Goal: Task Accomplishment & Management: Complete application form

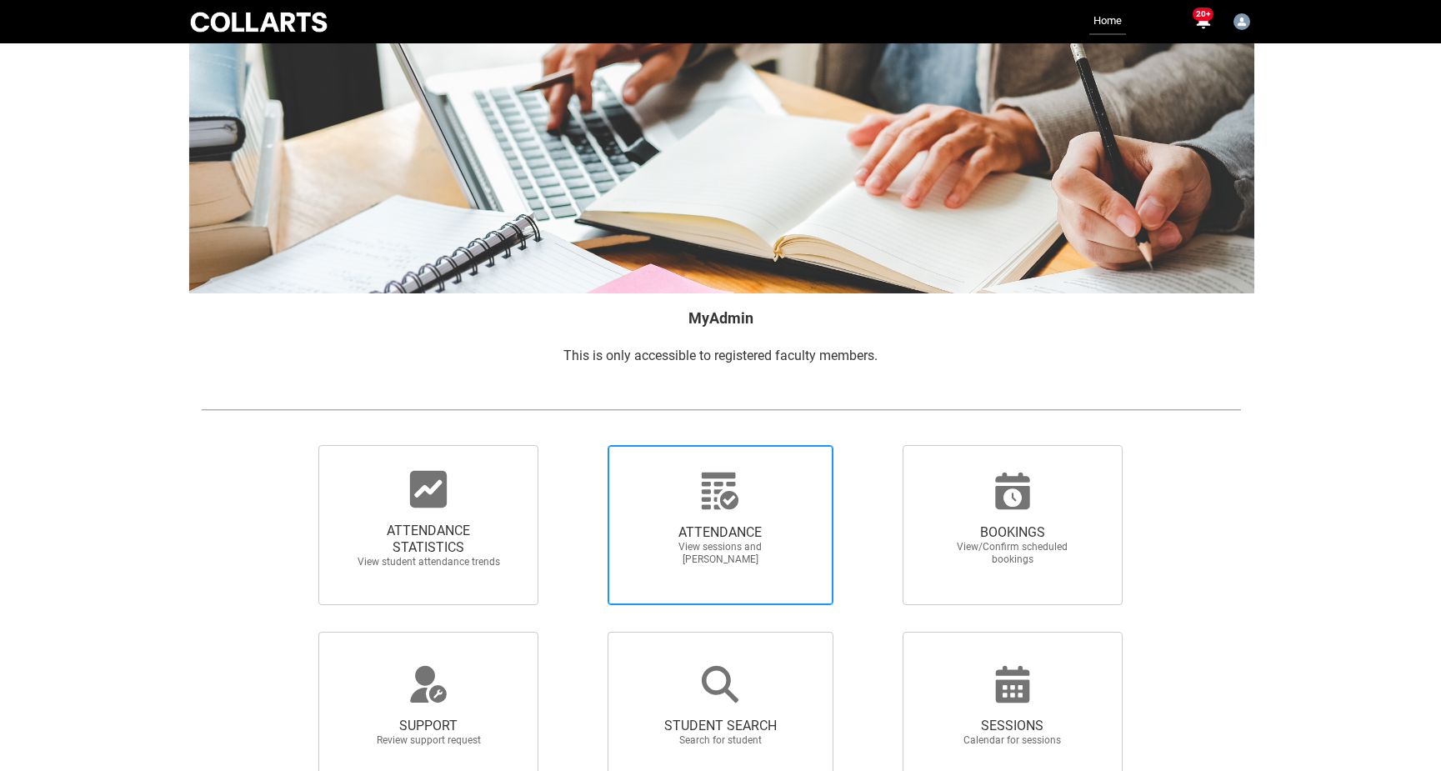
click at [742, 547] on span "View sessions and [PERSON_NAME]" at bounding box center [720, 553] width 147 height 25
click at [579, 445] on input "ATTENDANCE View sessions and [PERSON_NAME]" at bounding box center [578, 444] width 1 height 1
radio input "true"
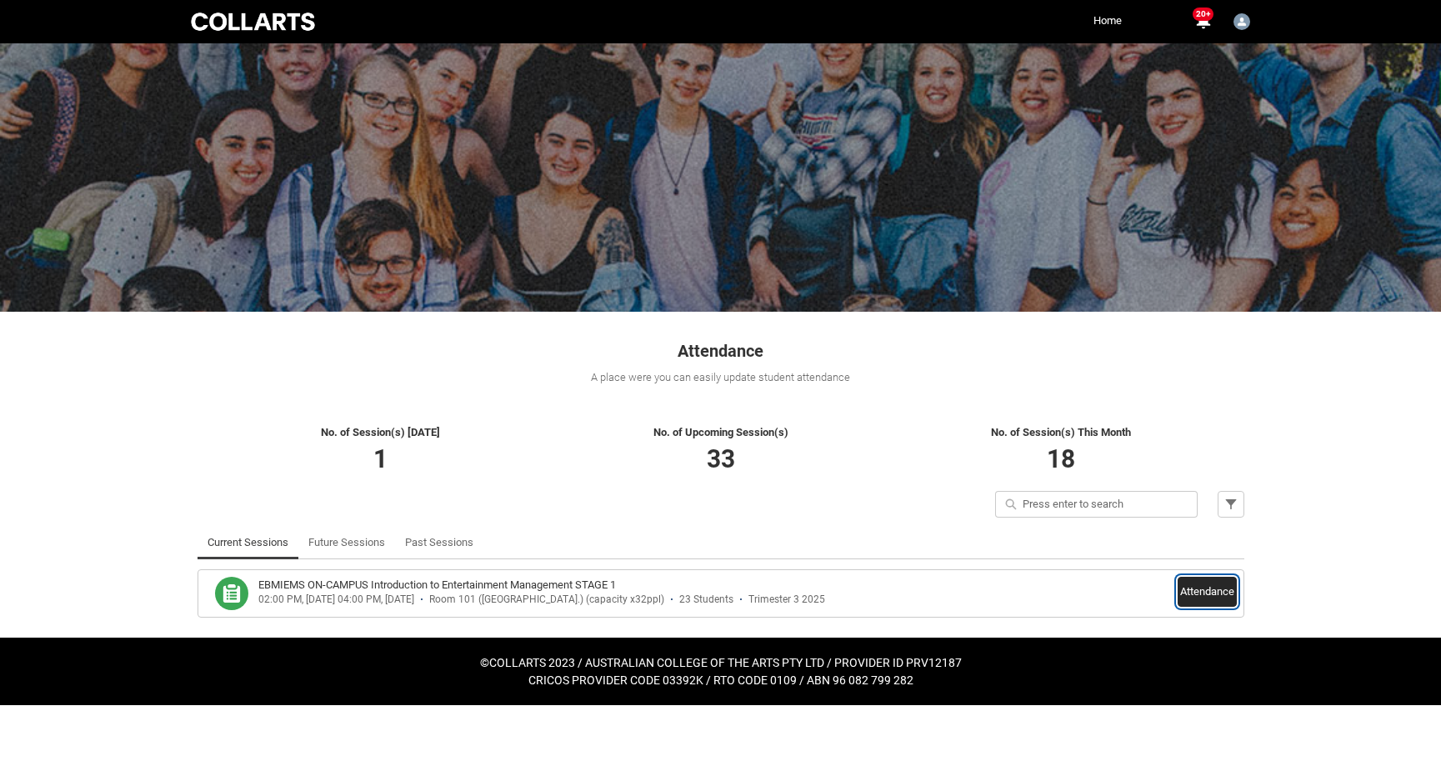
click at [1212, 593] on button "Attendance" at bounding box center [1207, 592] width 59 height 30
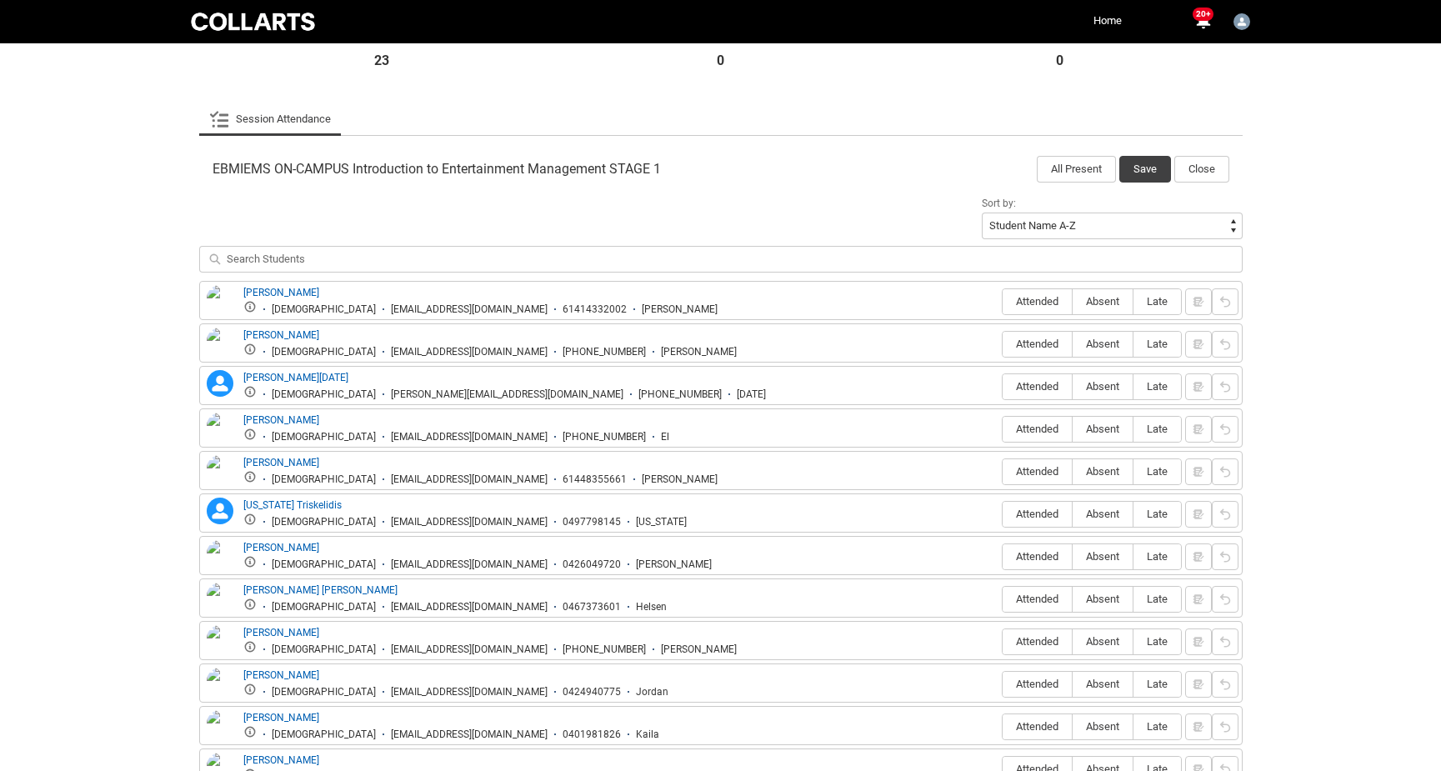
scroll to position [465, 0]
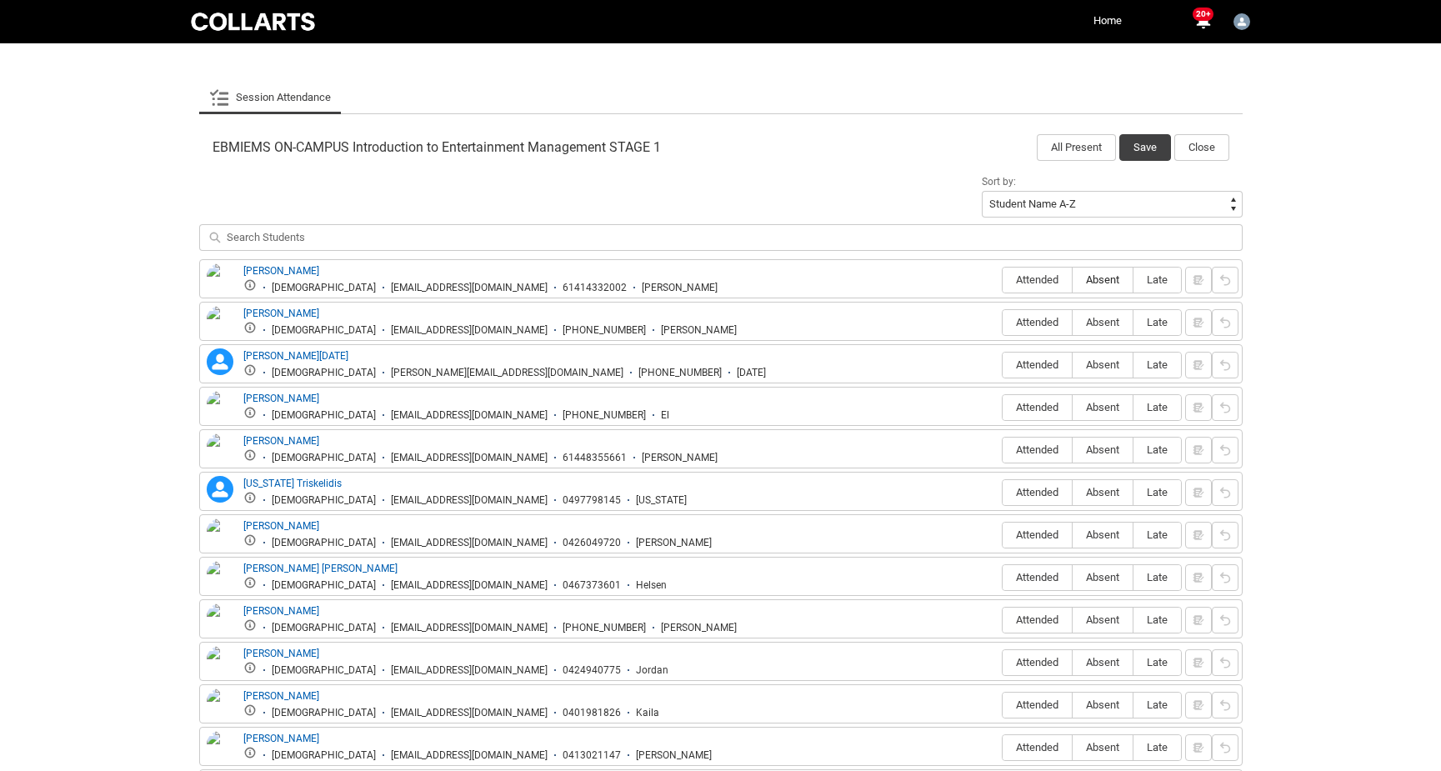
click at [1106, 283] on span "Absent" at bounding box center [1103, 279] width 60 height 13
click at [1073, 280] on input "Absent" at bounding box center [1072, 279] width 1 height 1
type lightning-radio-group "Absent"
radio input "true"
click at [1015, 329] on label "Attended" at bounding box center [1037, 323] width 69 height 26
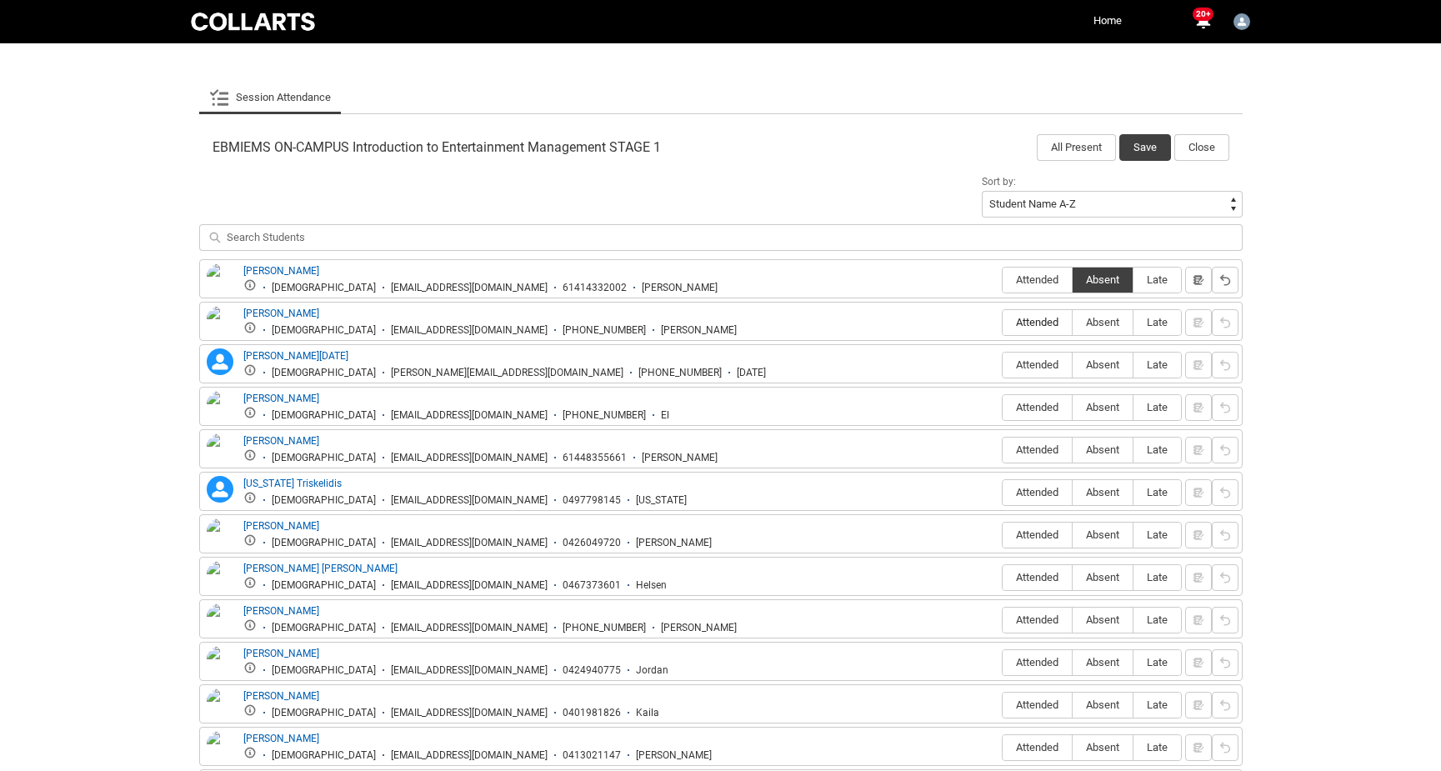
click at [1003, 323] on input "Attended" at bounding box center [1002, 322] width 1 height 1
type lightning-radio-group "Attended"
radio input "true"
click at [1095, 363] on span "Absent" at bounding box center [1103, 364] width 60 height 13
click at [1073, 364] on input "Absent" at bounding box center [1072, 364] width 1 height 1
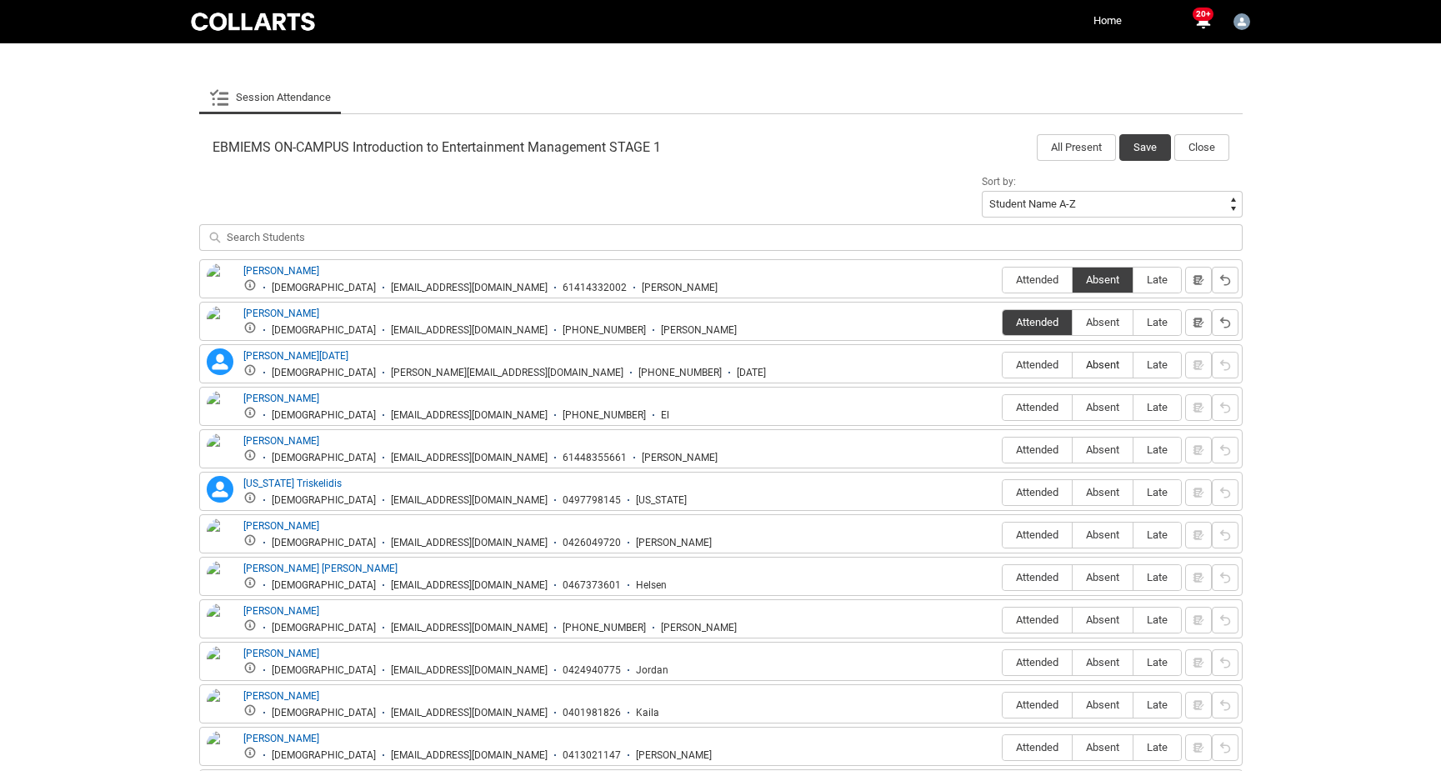
type lightning-radio-group "Absent"
radio input "true"
click at [1029, 410] on span "Attended" at bounding box center [1037, 407] width 69 height 13
click at [1003, 408] on input "Attended" at bounding box center [1002, 407] width 1 height 1
type lightning-radio-group "Attended"
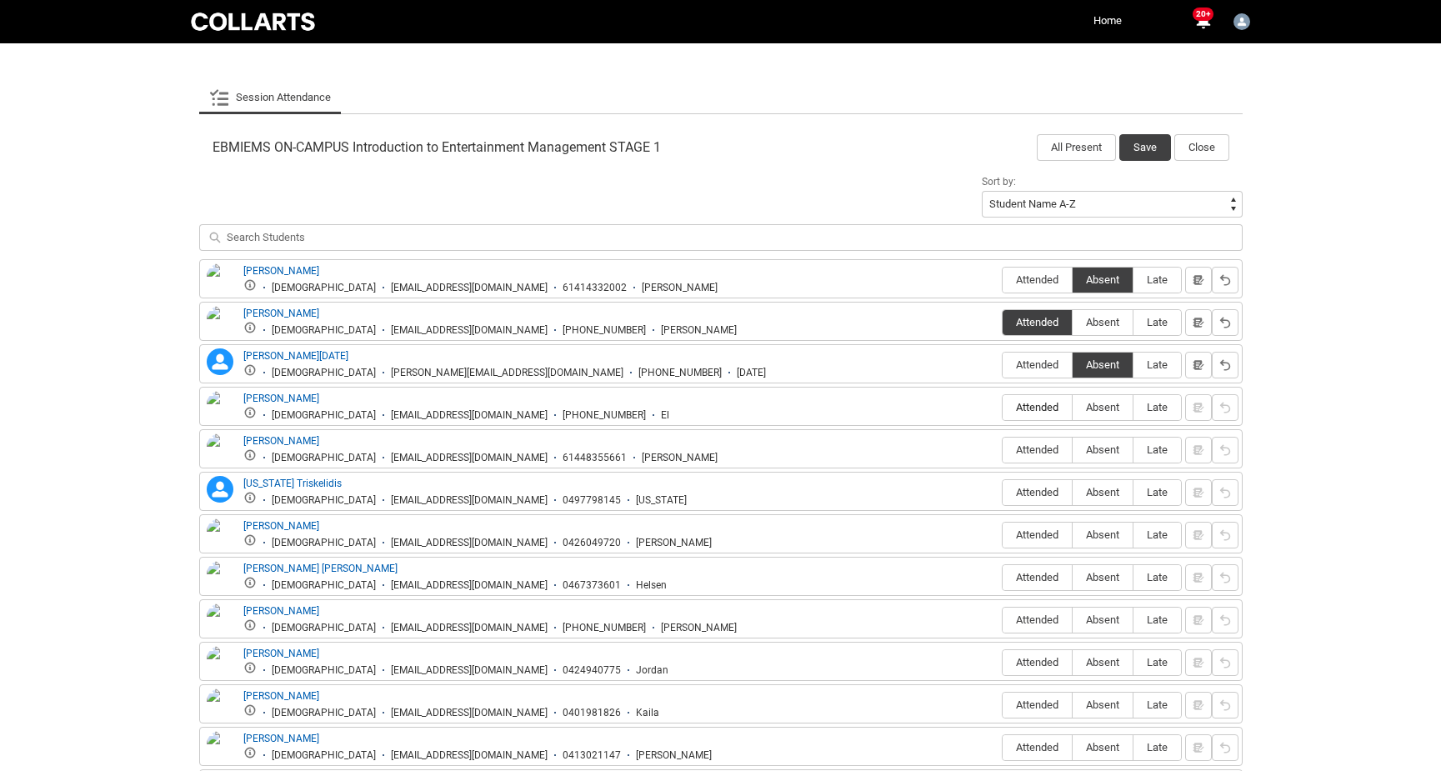
radio input "true"
click at [1022, 496] on span "Attended" at bounding box center [1037, 492] width 69 height 13
click at [1003, 493] on input "Attended" at bounding box center [1002, 492] width 1 height 1
type lightning-radio-group "Attended"
radio input "true"
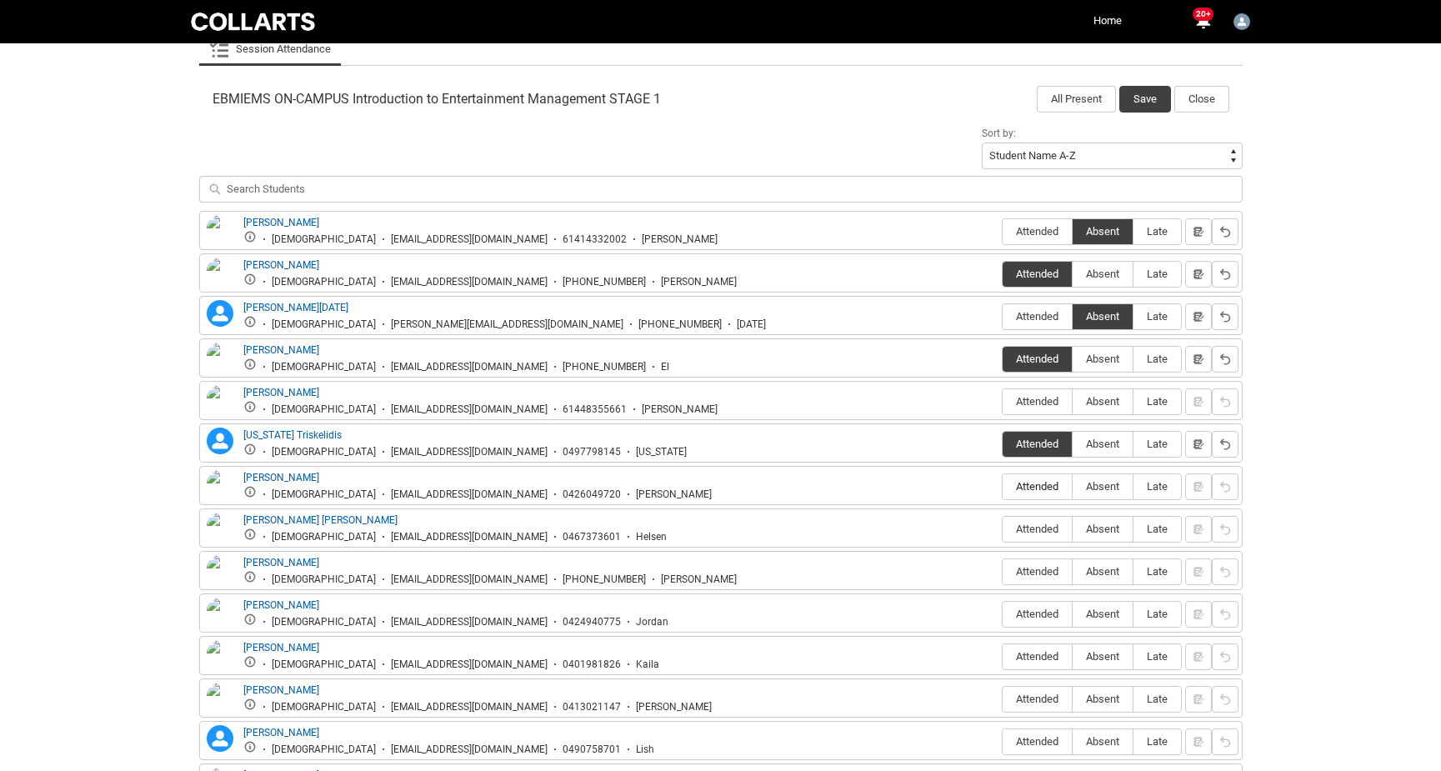
scroll to position [500, 0]
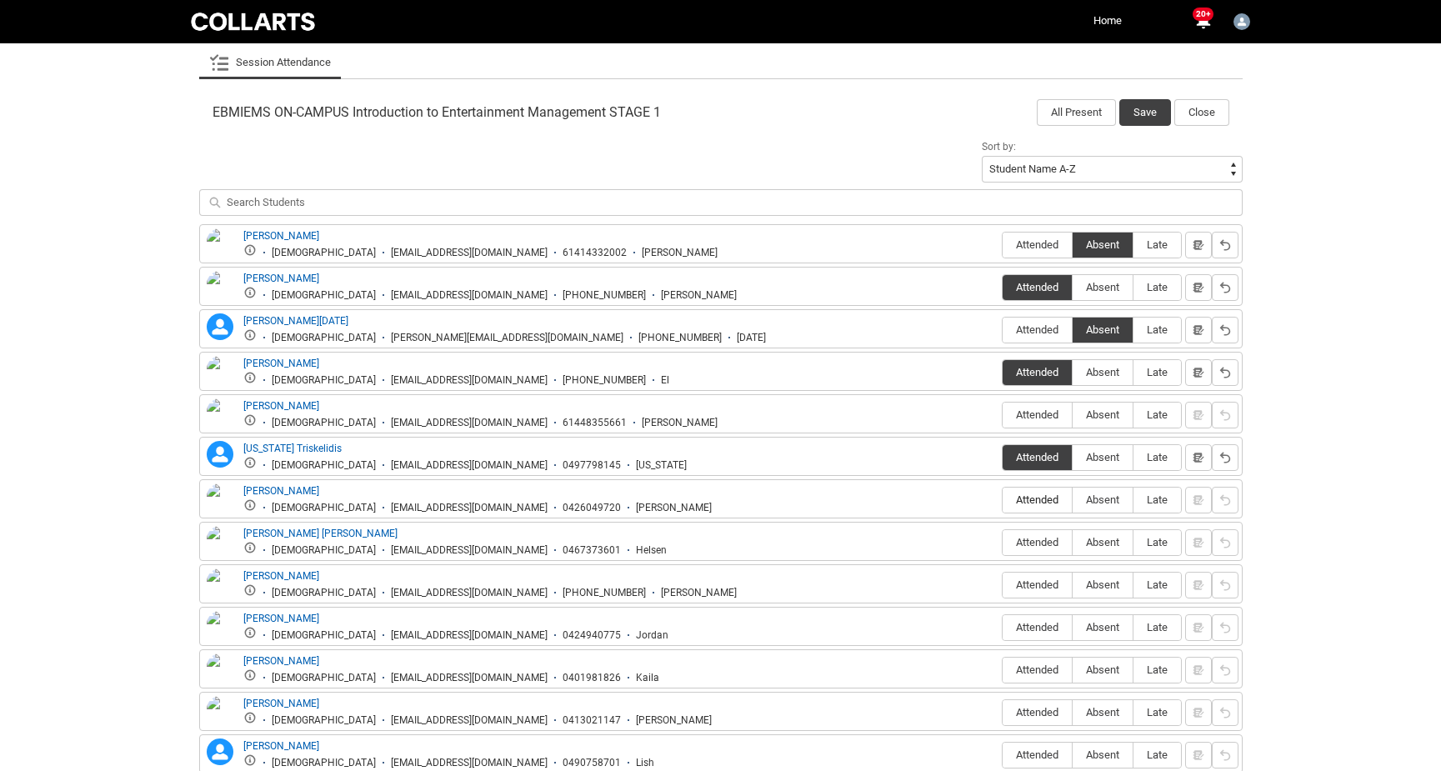
click at [1021, 498] on span "Attended" at bounding box center [1037, 499] width 69 height 13
click at [1003, 499] on input "Attended" at bounding box center [1002, 499] width 1 height 1
type lightning-radio-group "Attended"
radio input "true"
click at [1045, 540] on span "Attended" at bounding box center [1037, 542] width 69 height 13
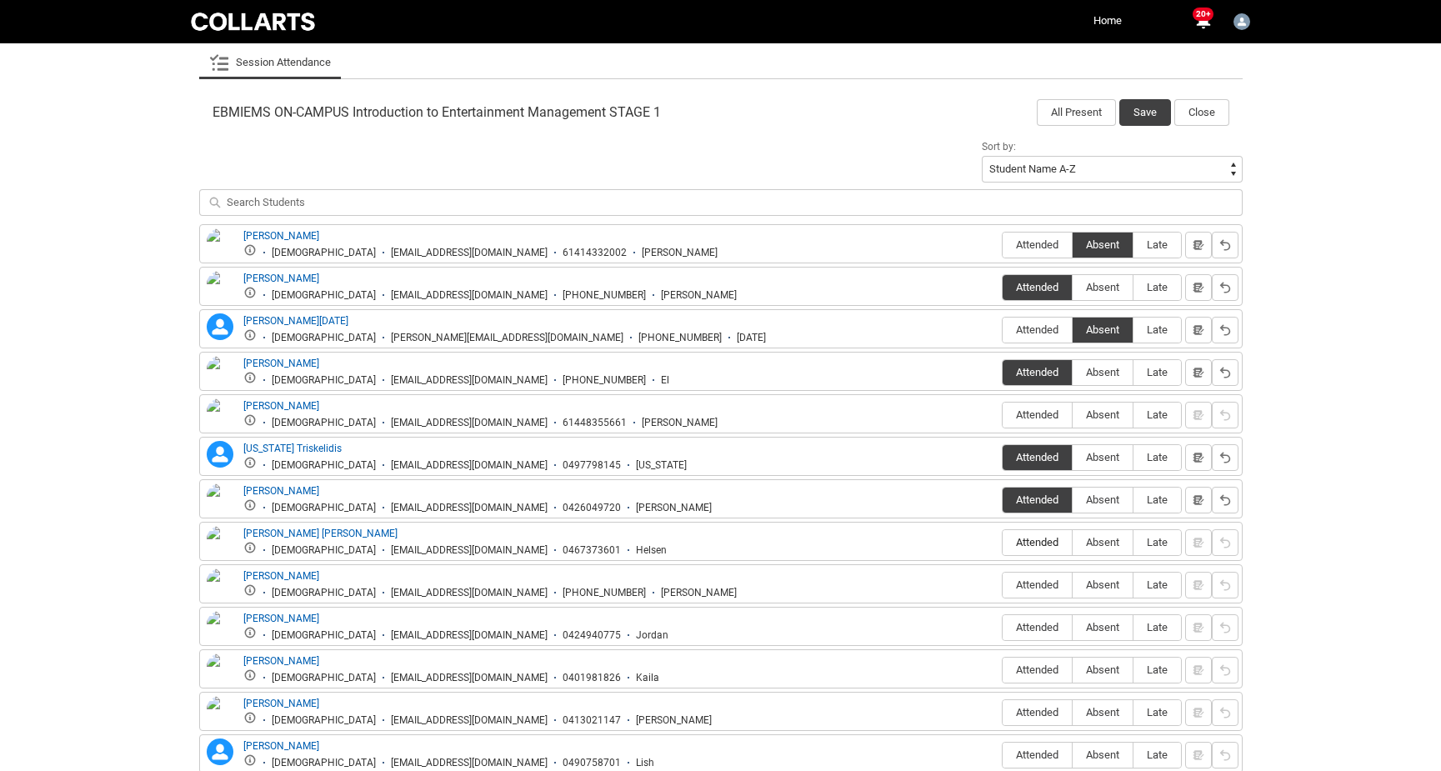
click at [1003, 542] on input "Attended" at bounding box center [1002, 542] width 1 height 1
type lightning-radio-group "Attended"
radio input "true"
click at [1015, 588] on span "Attended" at bounding box center [1037, 584] width 69 height 13
click at [1003, 585] on input "Attended" at bounding box center [1002, 584] width 1 height 1
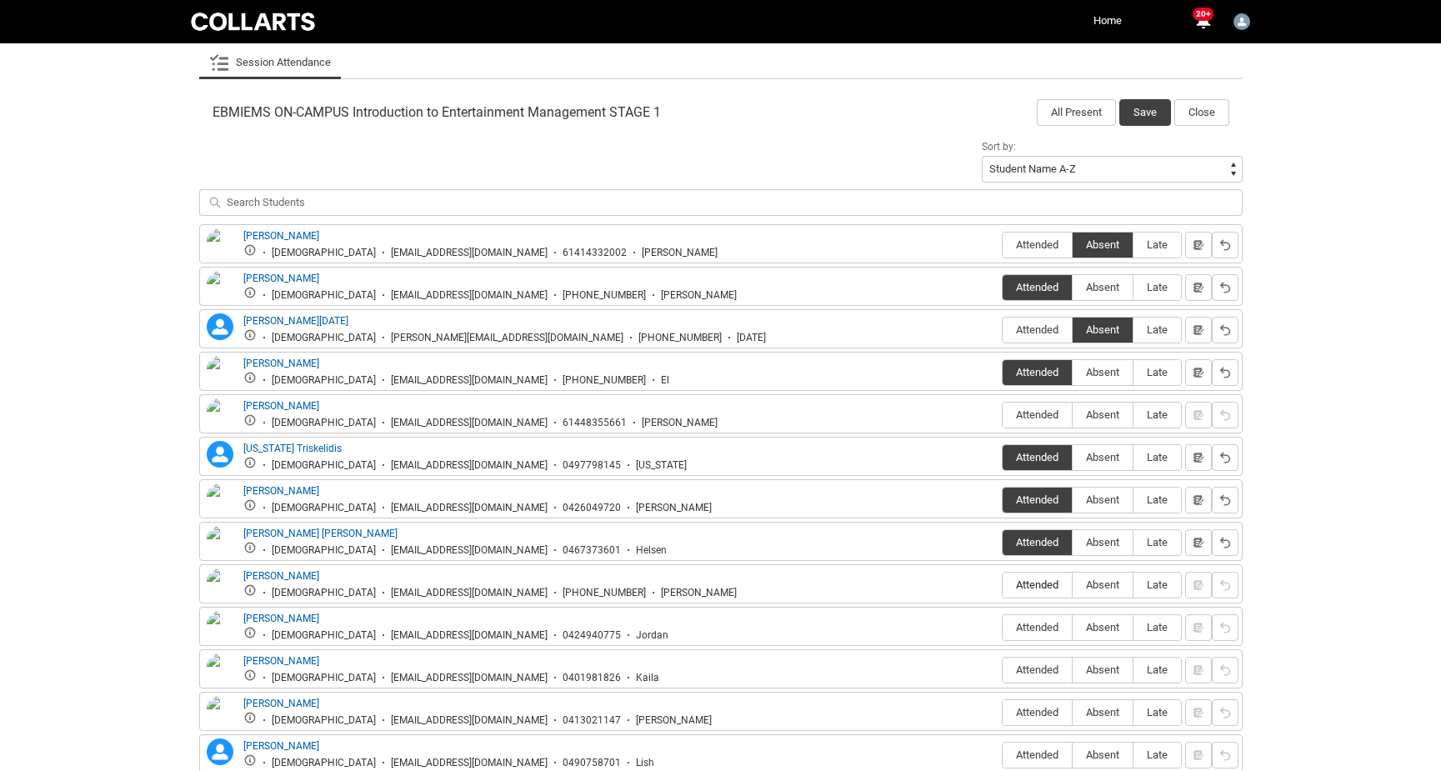
type lightning-radio-group "Attended"
radio input "true"
click at [1011, 622] on span "Attended" at bounding box center [1037, 627] width 69 height 13
click at [1003, 627] on input "Attended" at bounding box center [1002, 627] width 1 height 1
type lightning-radio-group "Attended"
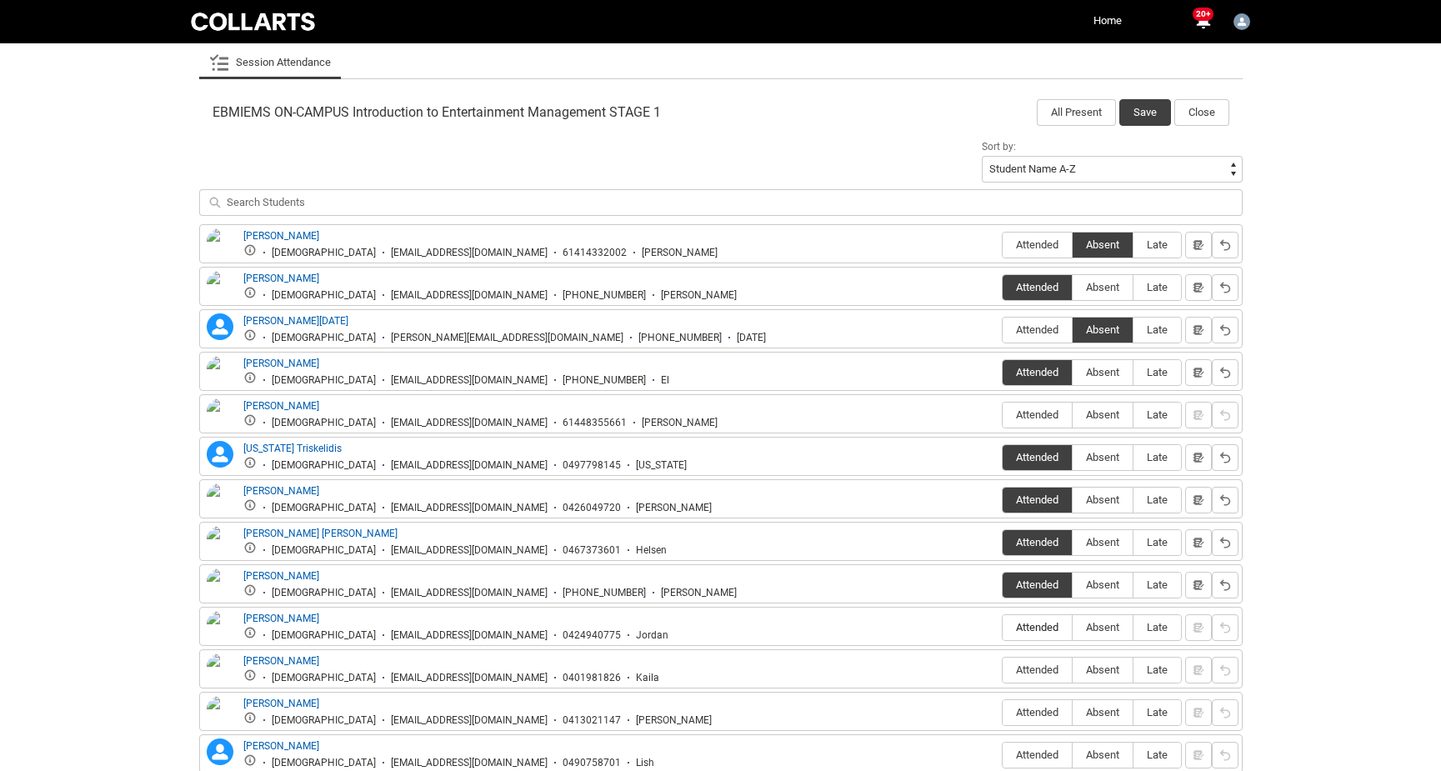
radio input "true"
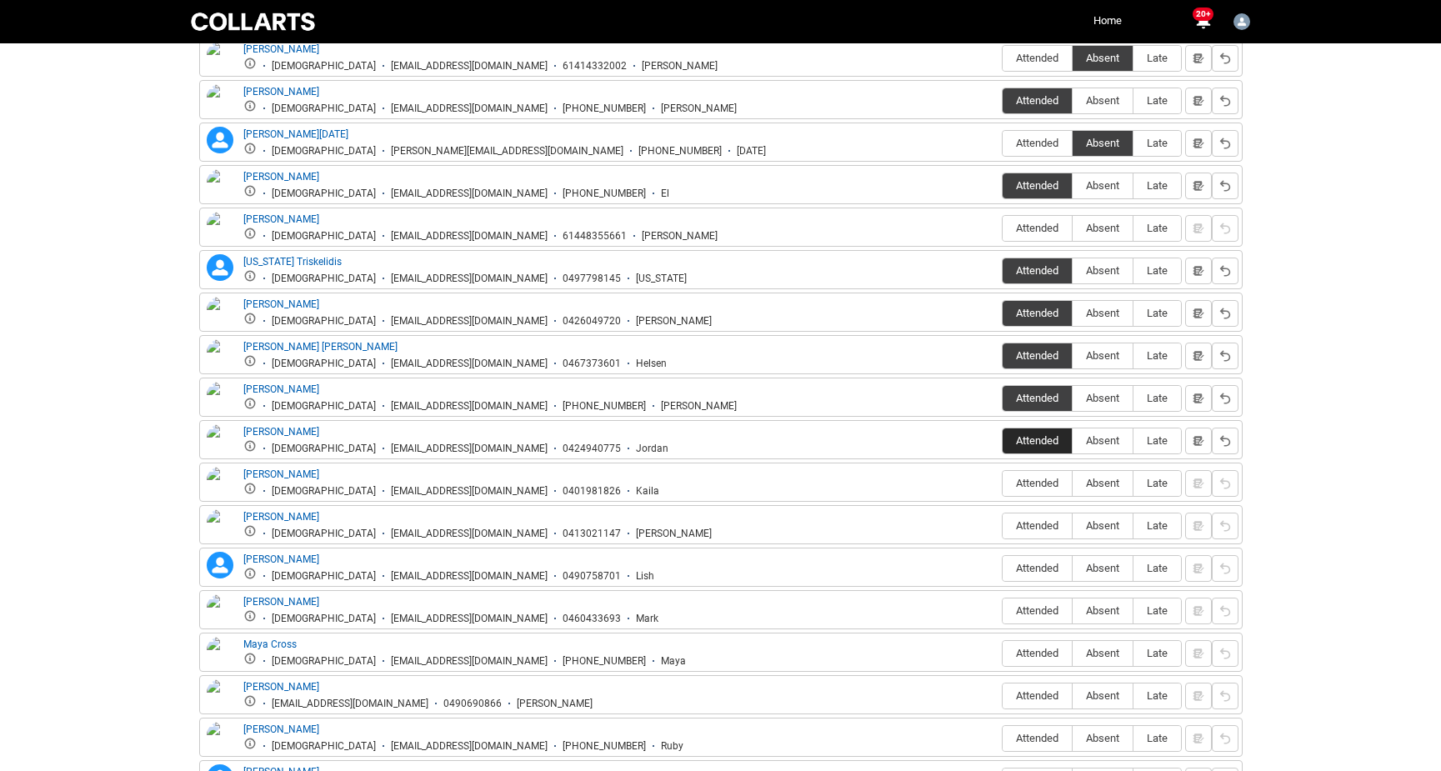
scroll to position [685, 0]
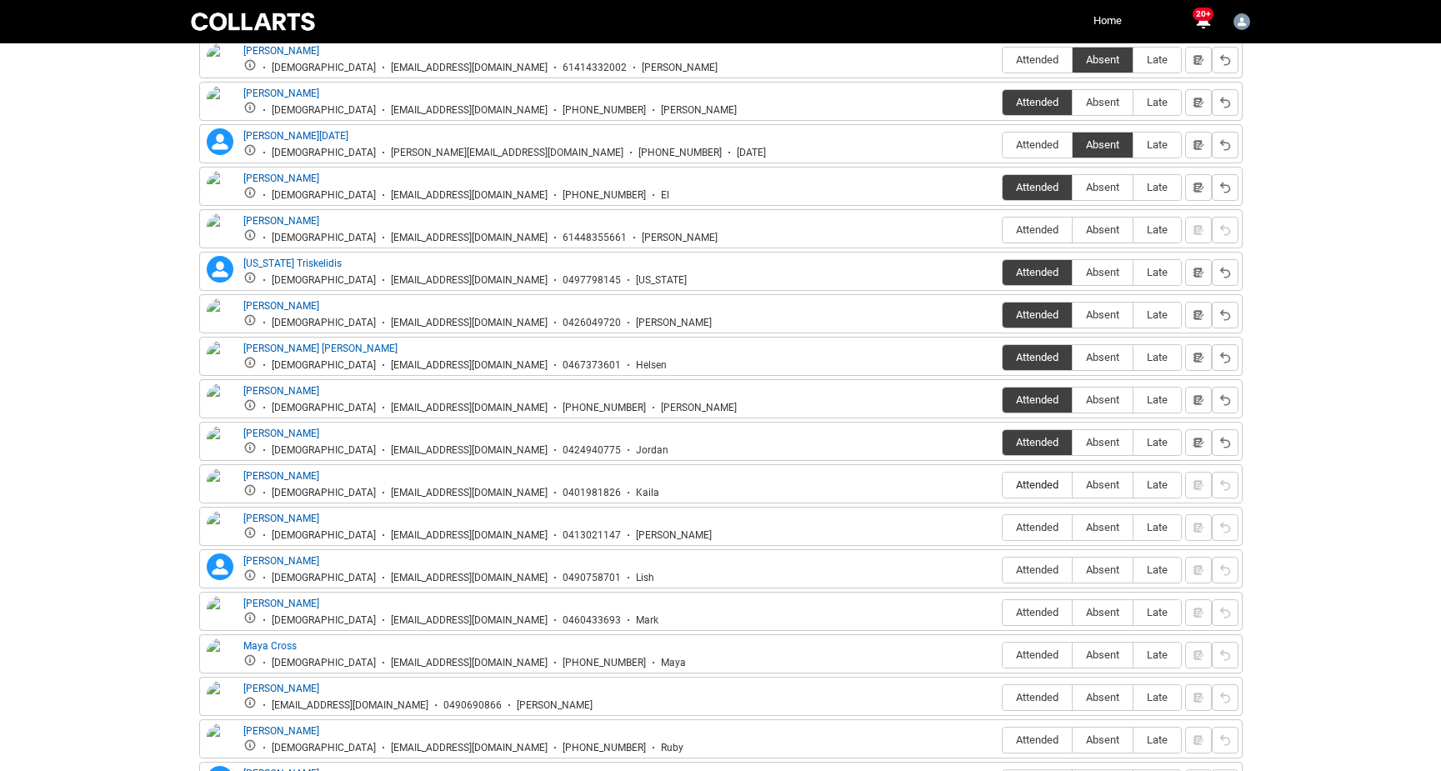
click at [1039, 489] on span "Attended" at bounding box center [1037, 484] width 69 height 13
click at [1003, 485] on input "Attended" at bounding box center [1002, 484] width 1 height 1
type lightning-radio-group "Attended"
radio input "true"
click at [1026, 531] on span "Attended" at bounding box center [1037, 527] width 69 height 13
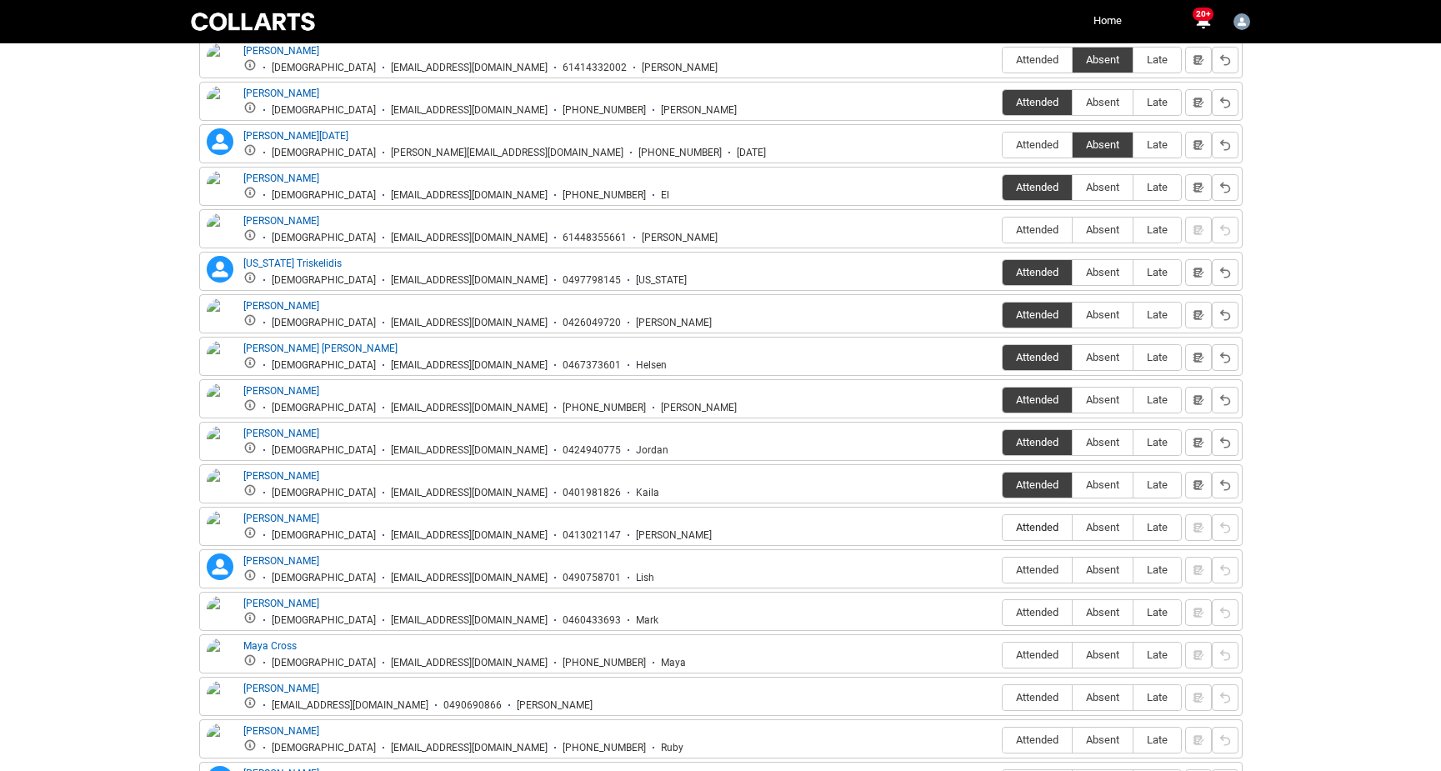
click at [1003, 528] on input "Attended" at bounding box center [1002, 527] width 1 height 1
type lightning-radio-group "Attended"
radio input "true"
click at [1022, 578] on label "Attended" at bounding box center [1037, 571] width 69 height 26
click at [1003, 570] on input "Attended" at bounding box center [1002, 569] width 1 height 1
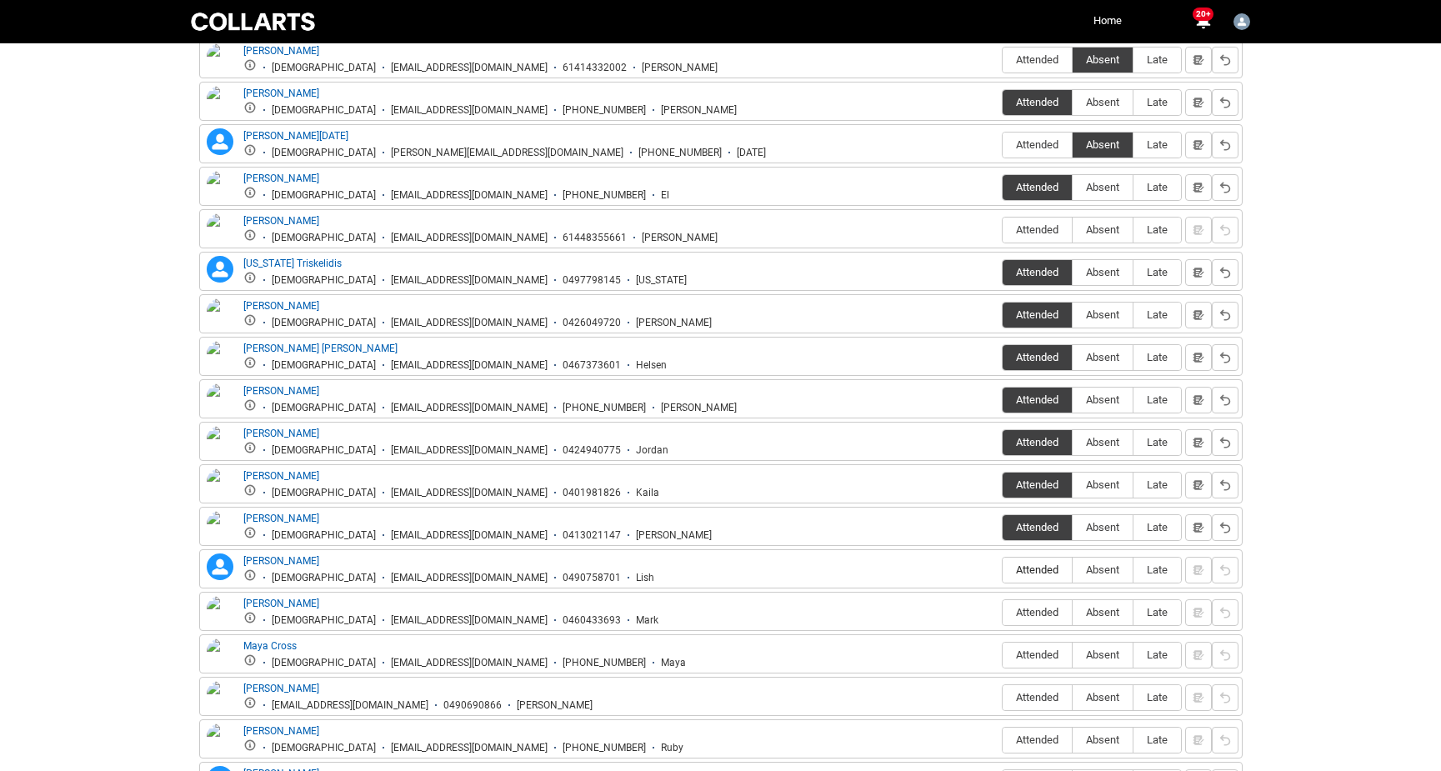
type lightning-radio-group "Attended"
radio input "true"
click at [1032, 613] on span "Attended" at bounding box center [1037, 612] width 69 height 13
click at [1003, 613] on input "Attended" at bounding box center [1002, 612] width 1 height 1
type lightning-radio-group "Attended"
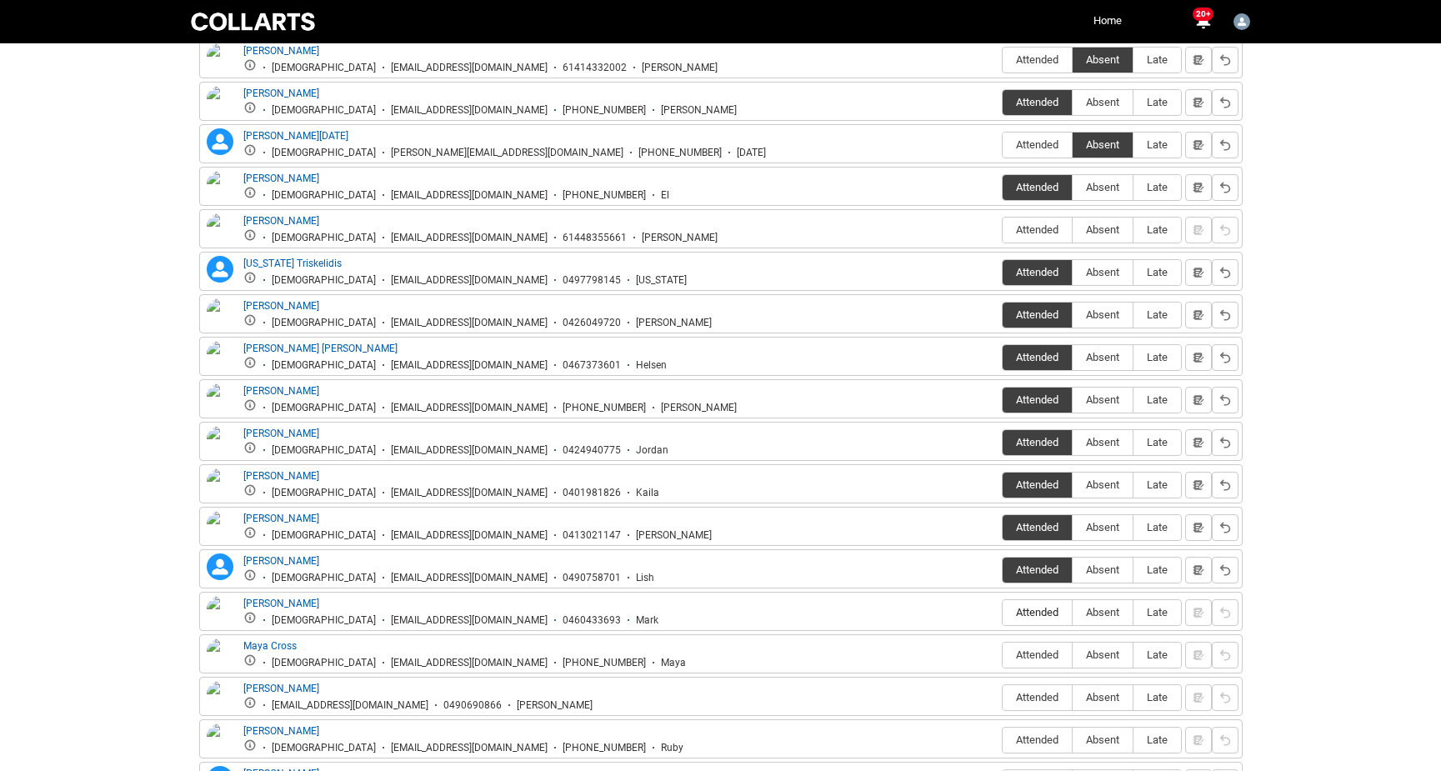
radio input "true"
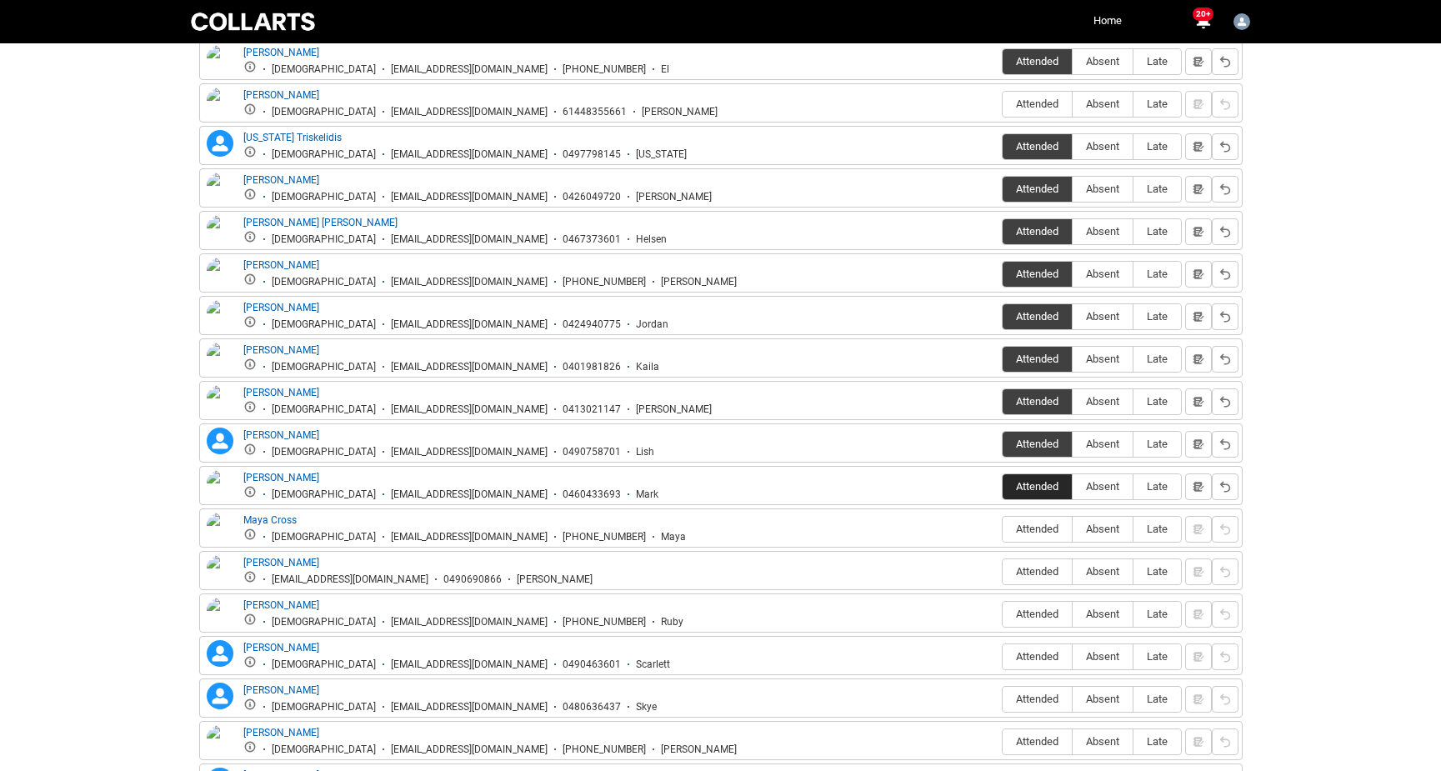
scroll to position [810, 0]
click at [1102, 530] on span "Absent" at bounding box center [1103, 529] width 60 height 13
click at [1073, 530] on input "Absent" at bounding box center [1072, 529] width 1 height 1
type lightning-radio-group "Absent"
radio input "true"
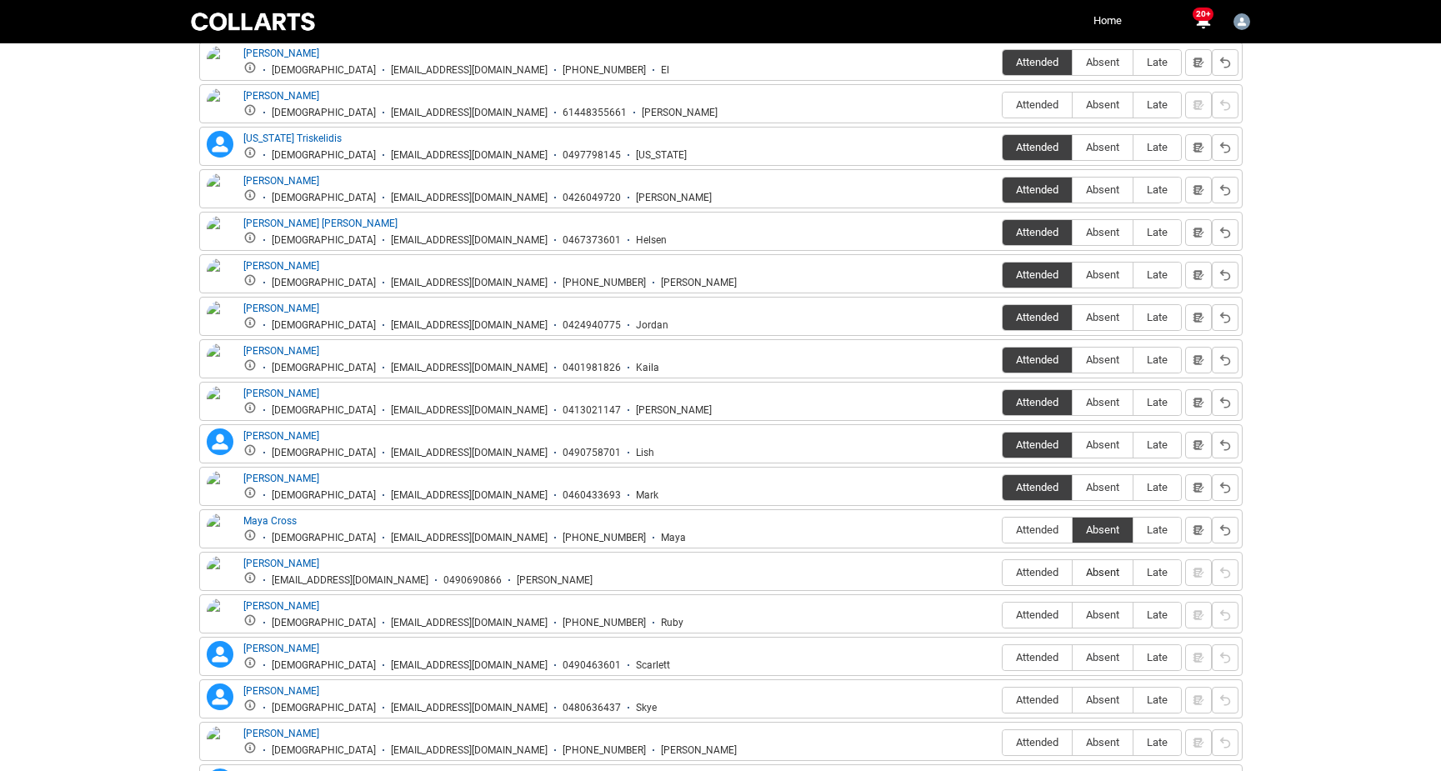
click at [1095, 573] on span "Absent" at bounding box center [1103, 572] width 60 height 13
click at [1073, 573] on input "Absent" at bounding box center [1072, 572] width 1 height 1
type lightning-radio-group "Absent"
radio input "true"
click at [1099, 617] on span "Absent" at bounding box center [1103, 614] width 60 height 13
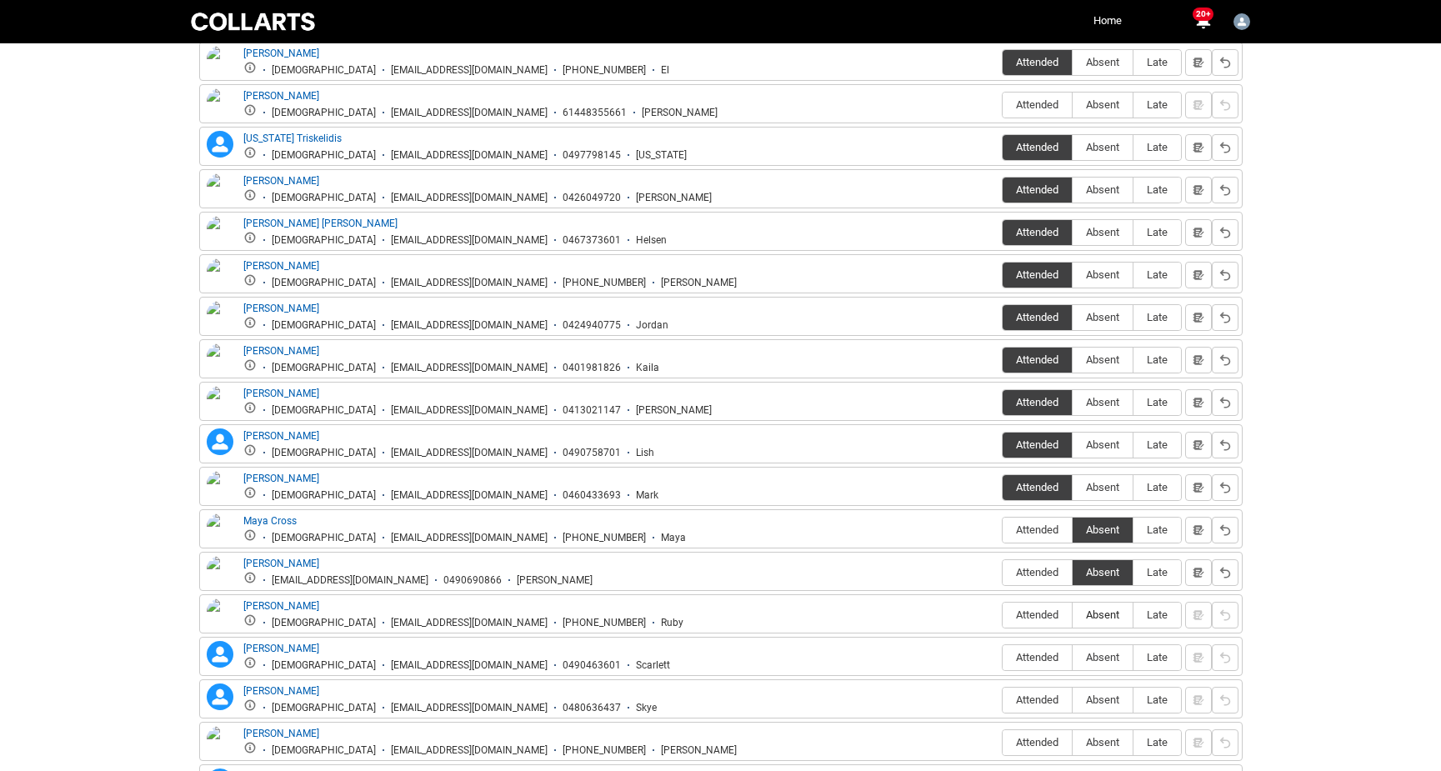
click at [1073, 615] on input "Absent" at bounding box center [1072, 614] width 1 height 1
type lightning-radio-group "Absent"
radio input "true"
click at [1099, 657] on span "Absent" at bounding box center [1103, 657] width 60 height 13
click at [1073, 657] on input "Absent" at bounding box center [1072, 657] width 1 height 1
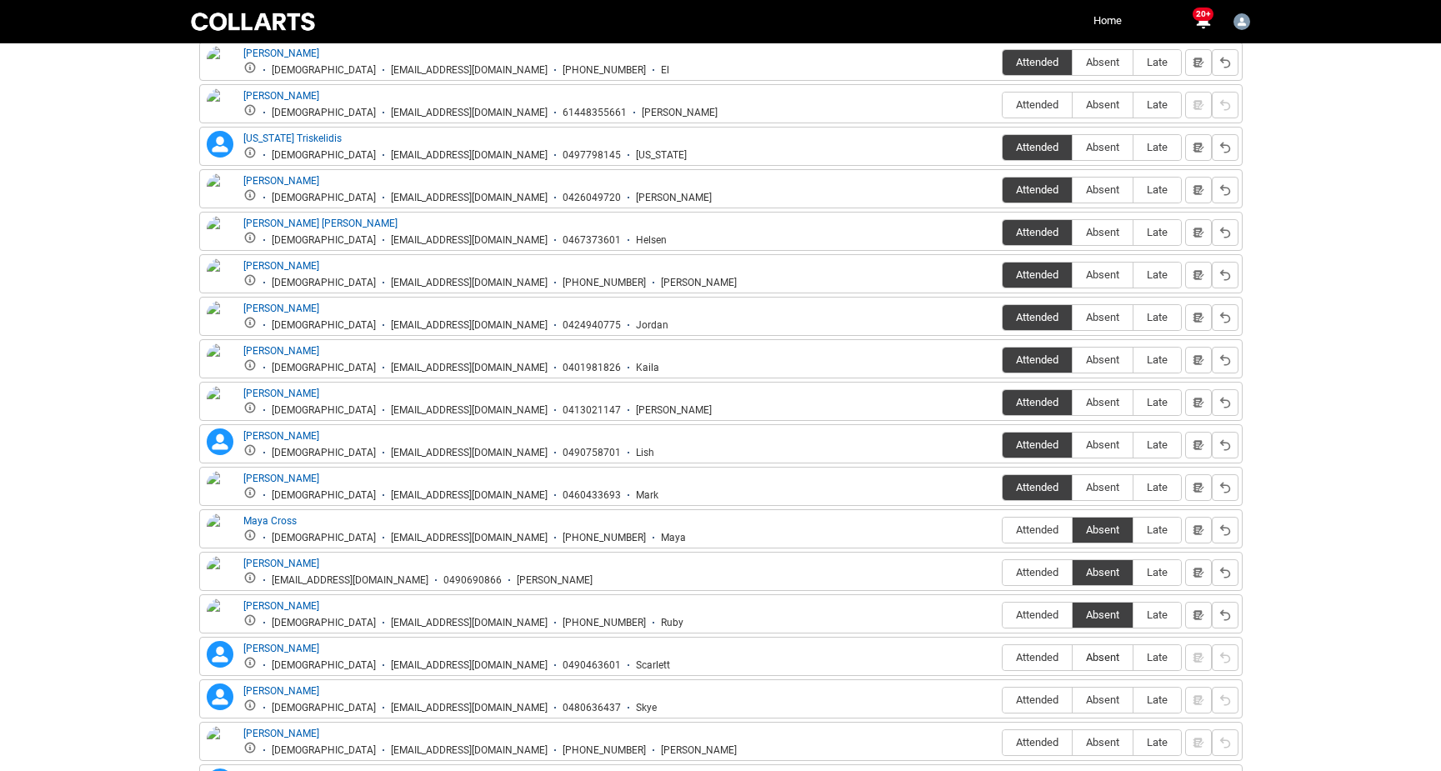
type lightning-radio-group "Absent"
radio input "true"
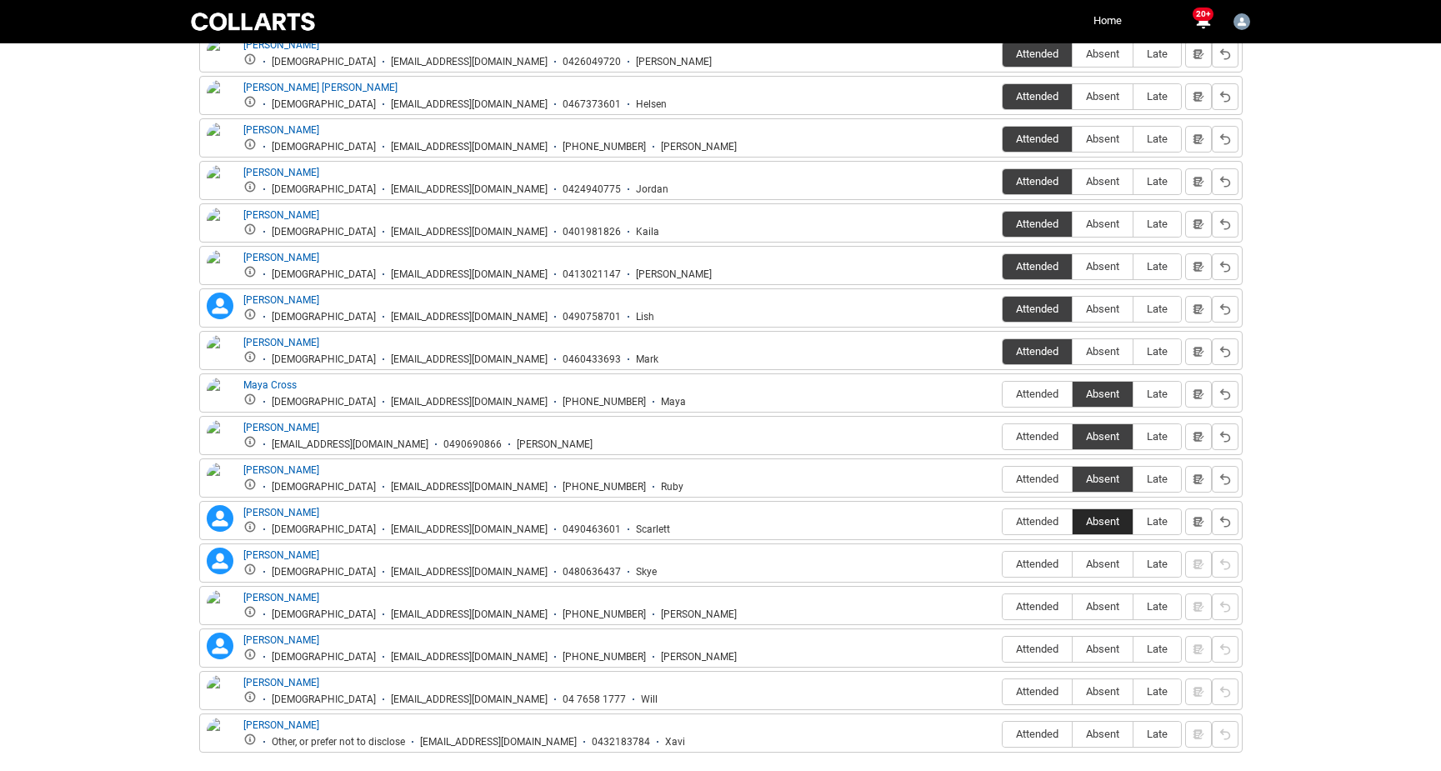
scroll to position [954, 0]
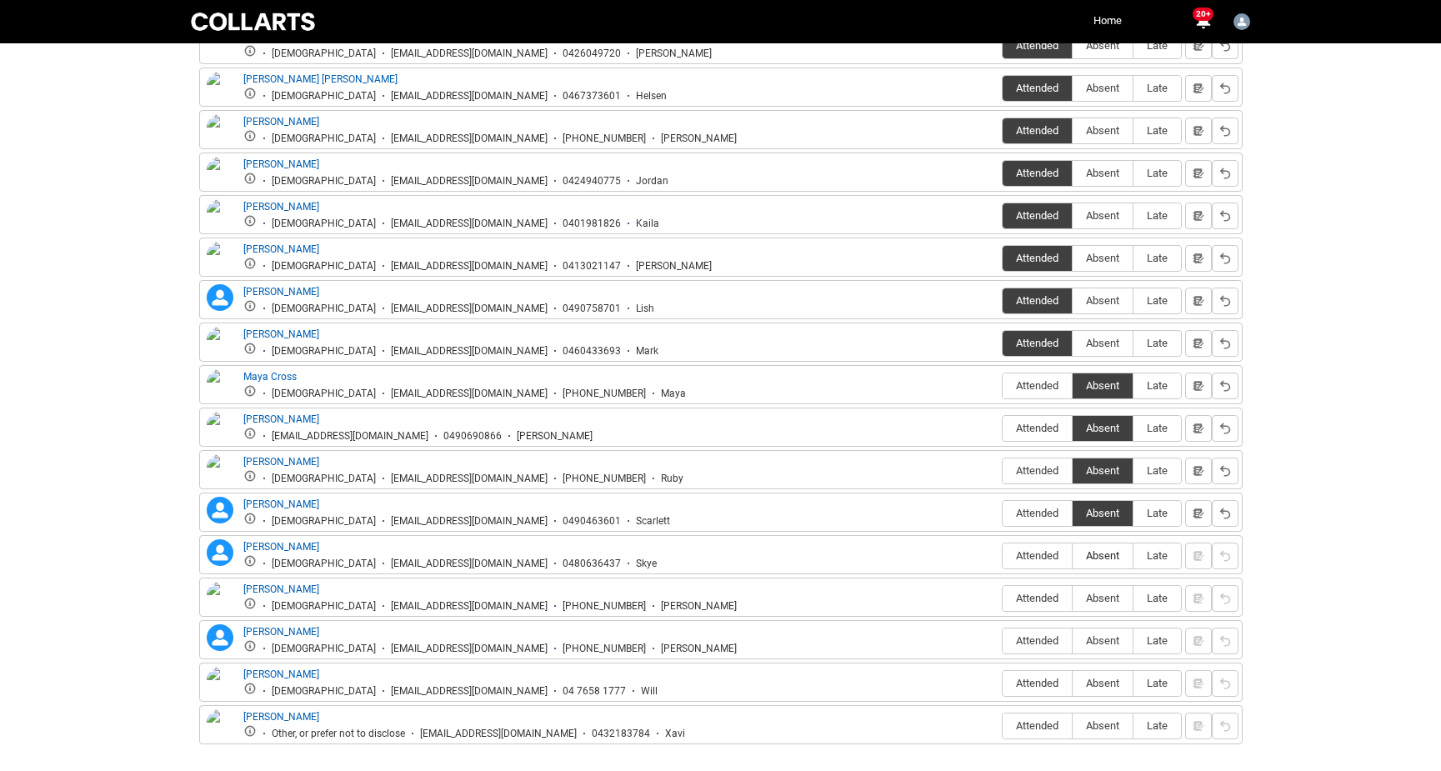
click at [1095, 553] on span "Absent" at bounding box center [1103, 555] width 60 height 13
click at [1073, 555] on input "Absent" at bounding box center [1072, 555] width 1 height 1
type lightning-radio-group "Absent"
radio input "true"
click at [1028, 596] on span "Attended" at bounding box center [1037, 598] width 69 height 13
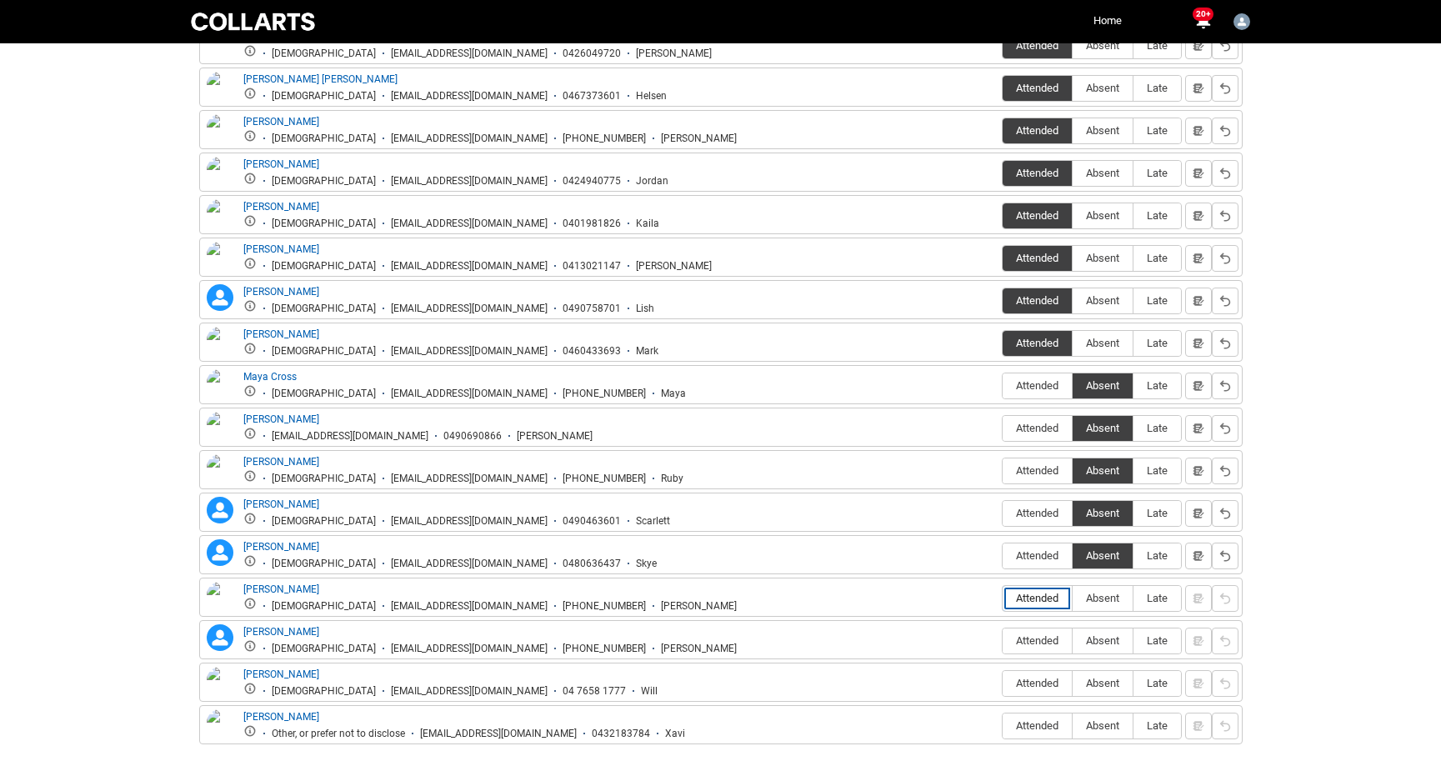
click at [1003, 598] on input "Attended" at bounding box center [1002, 598] width 1 height 1
type lightning-radio-group "Attended"
radio input "true"
click at [1030, 644] on span "Attended" at bounding box center [1037, 640] width 69 height 13
click at [1003, 641] on input "Attended" at bounding box center [1002, 640] width 1 height 1
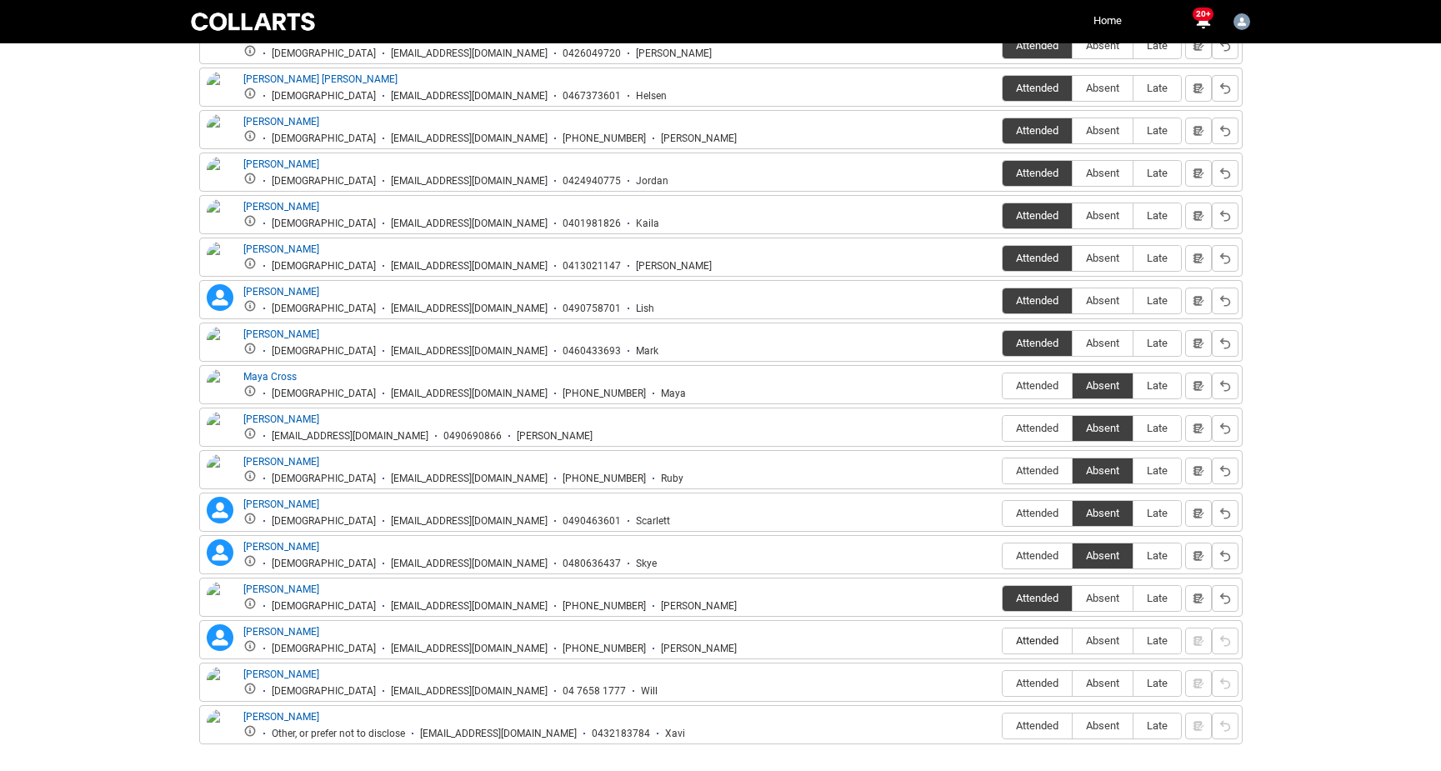
type lightning-radio-group "Attended"
radio input "true"
click at [1099, 731] on span "Absent" at bounding box center [1103, 725] width 60 height 13
click at [1073, 726] on input "Absent" at bounding box center [1072, 725] width 1 height 1
type lightning-radio-group "Absent"
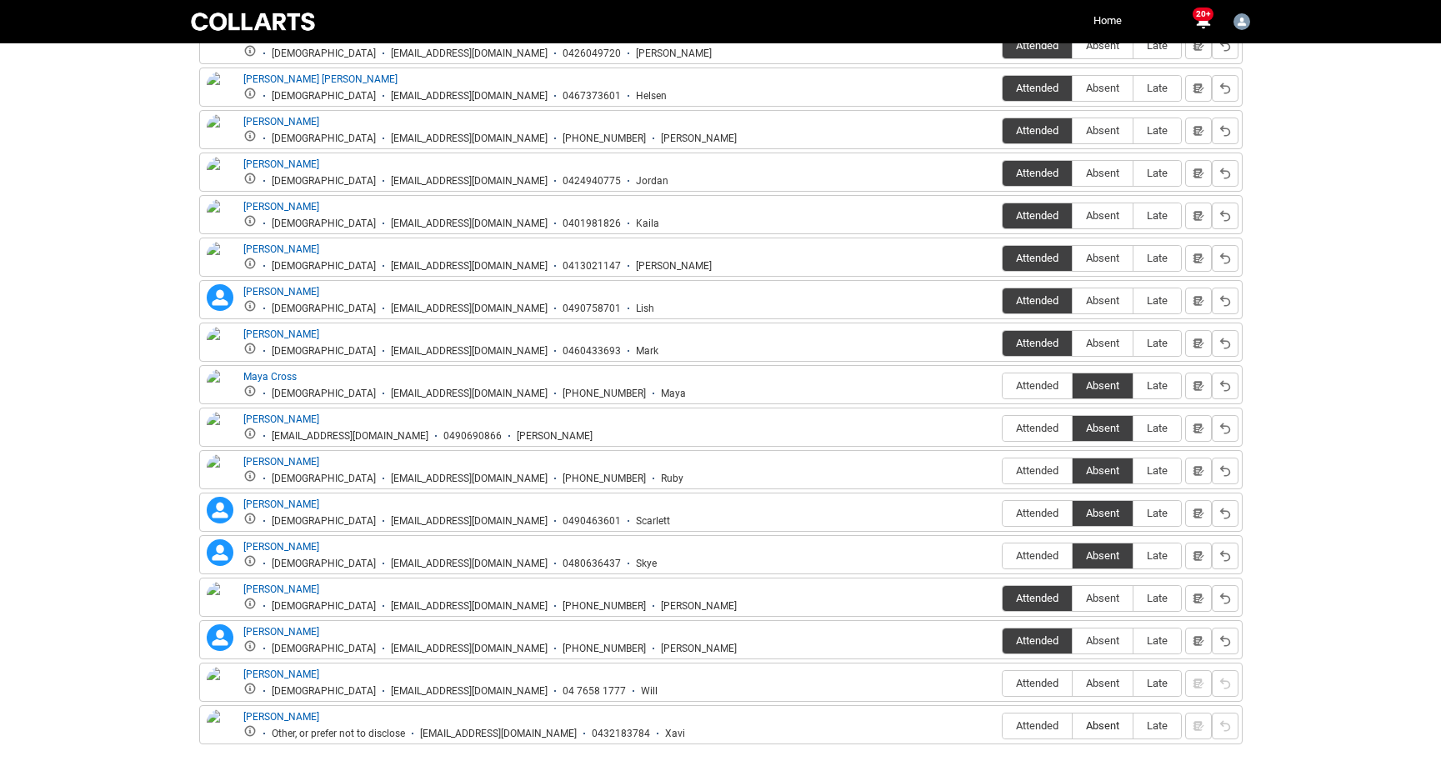
radio input "true"
click at [1032, 682] on span "Attended" at bounding box center [1037, 683] width 69 height 13
click at [1003, 683] on input "Attended" at bounding box center [1002, 683] width 1 height 1
type lightning-radio-group "Attended"
radio input "true"
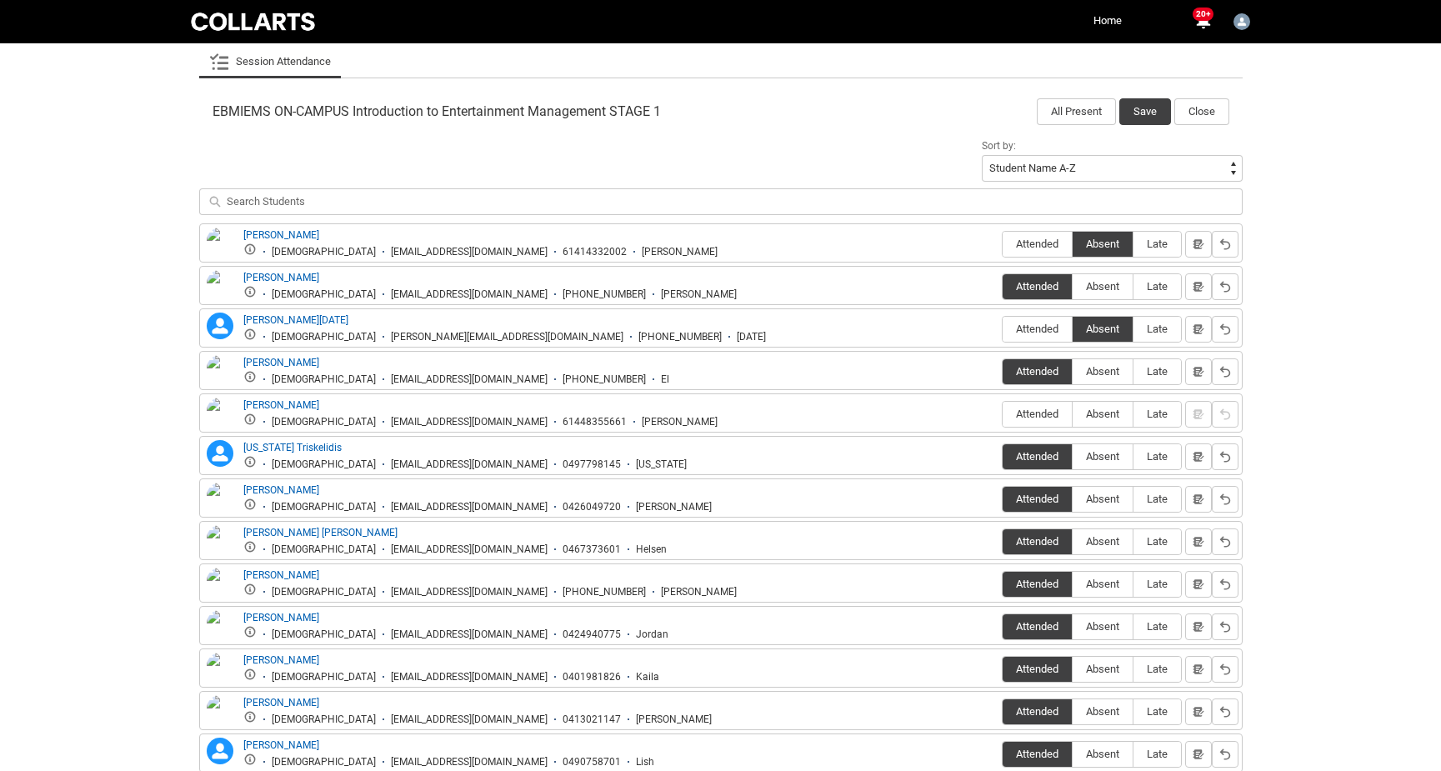
scroll to position [495, 0]
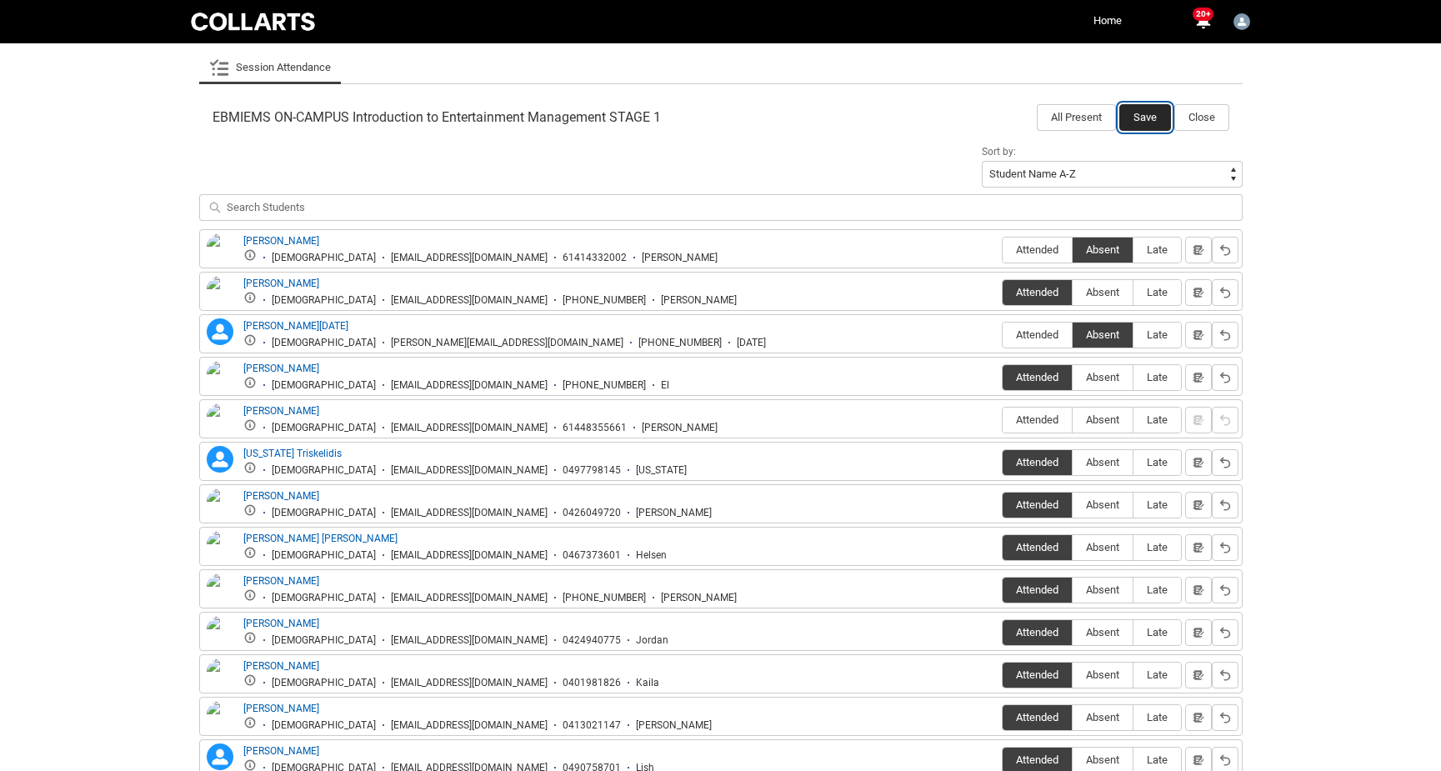
click at [1134, 110] on button "Save" at bounding box center [1145, 117] width 52 height 27
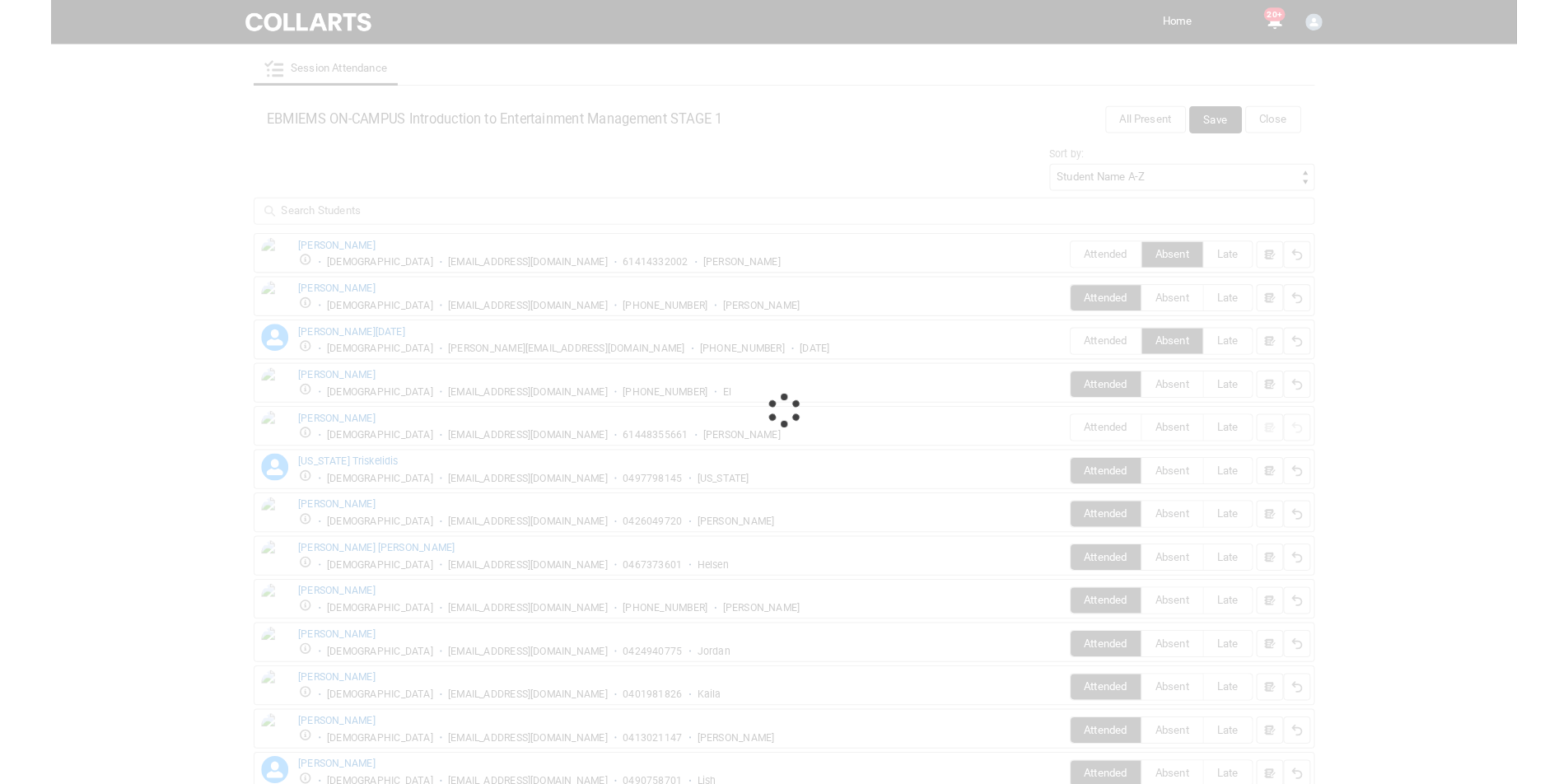
scroll to position [0, 0]
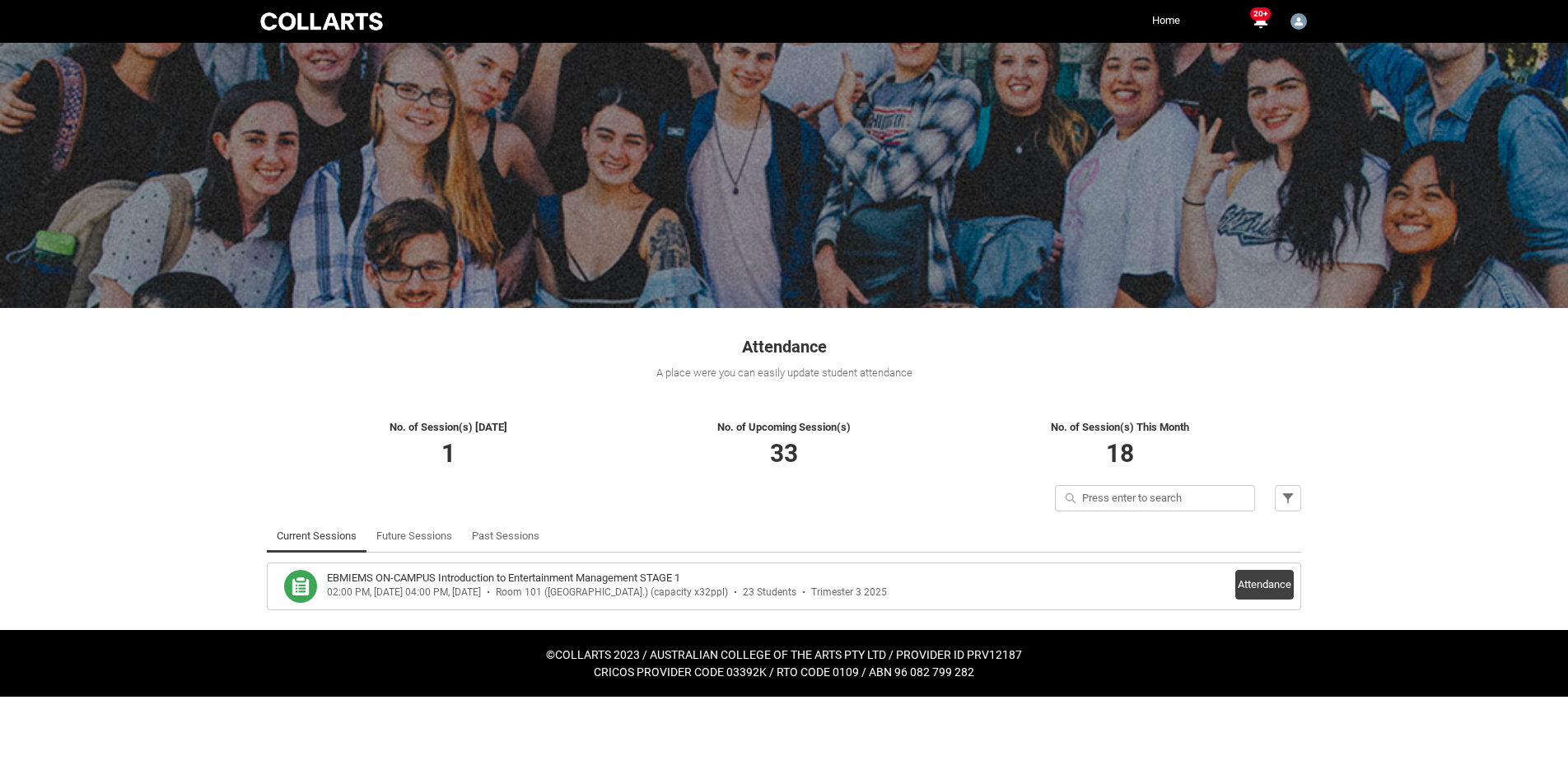
drag, startPoint x: 1418, startPoint y: 203, endPoint x: 1422, endPoint y: 240, distance: 37.2
click at [1418, 203] on div at bounding box center [784, 174] width 1568 height 269
